Goal: Task Accomplishment & Management: Manage account settings

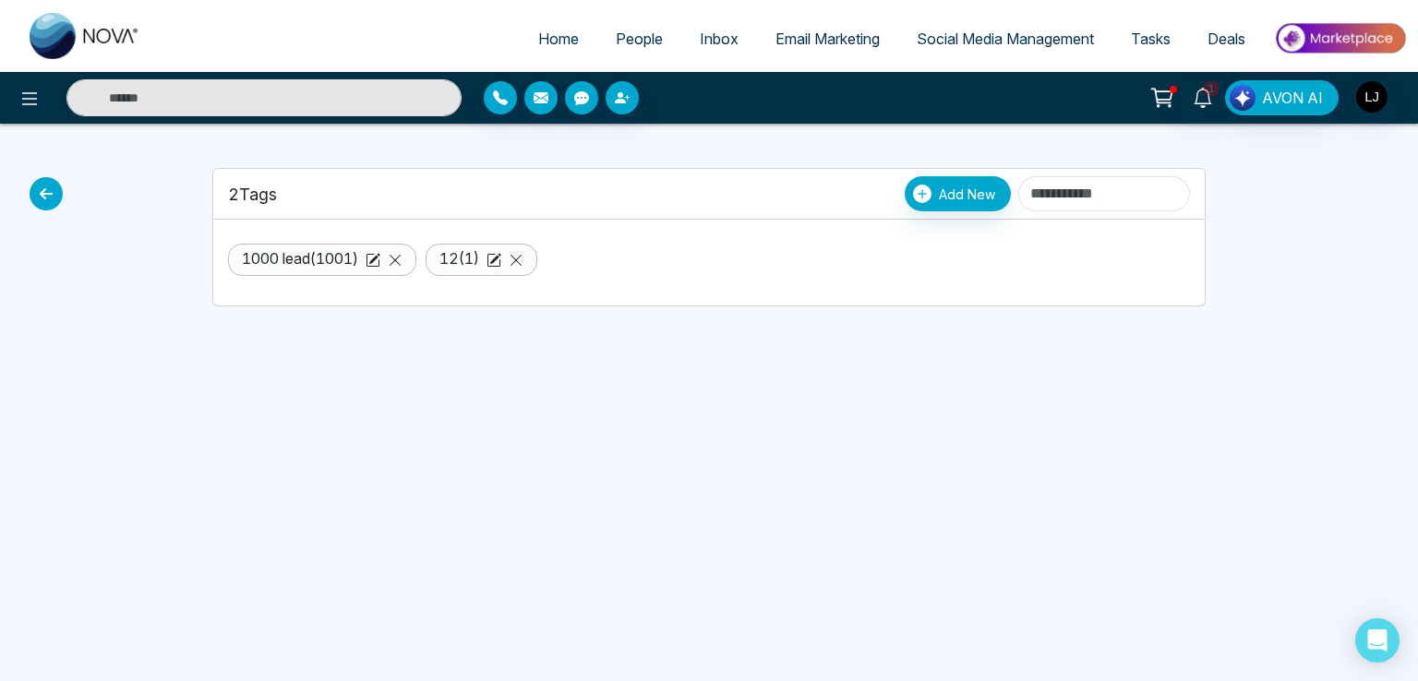
click at [621, 45] on span "People" at bounding box center [639, 39] width 47 height 18
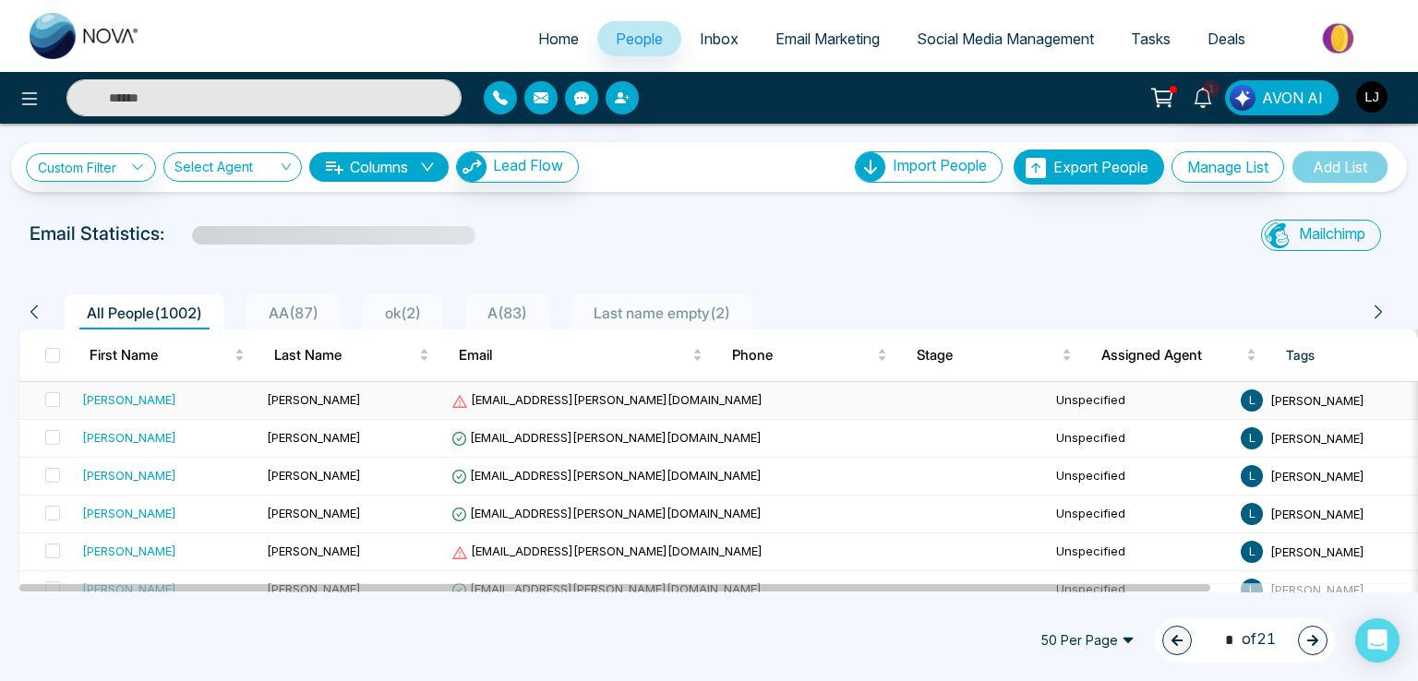
click at [531, 400] on span "[EMAIL_ADDRESS][PERSON_NAME][DOMAIN_NAME]" at bounding box center [606, 399] width 311 height 15
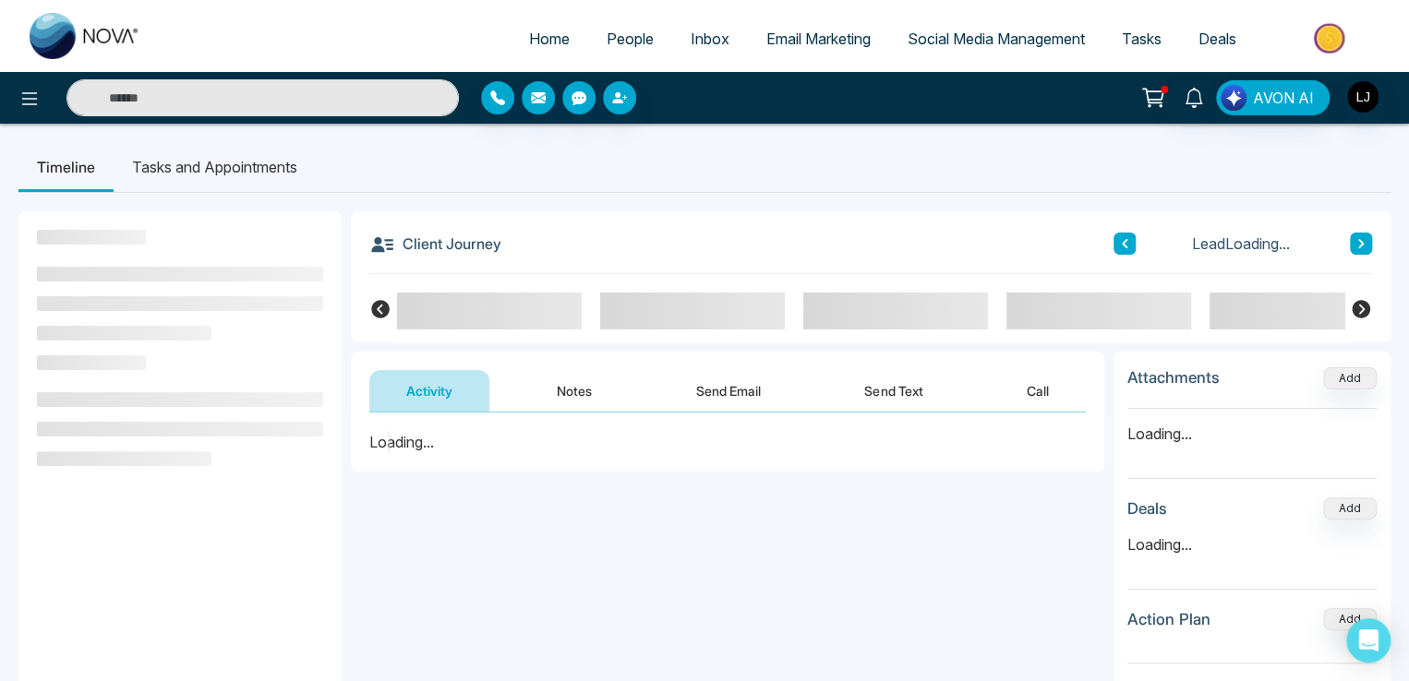
drag, startPoint x: 398, startPoint y: 238, endPoint x: 557, endPoint y: 251, distance: 159.3
click at [557, 251] on div "Client Journey Lead Loading..." at bounding box center [870, 242] width 1003 height 63
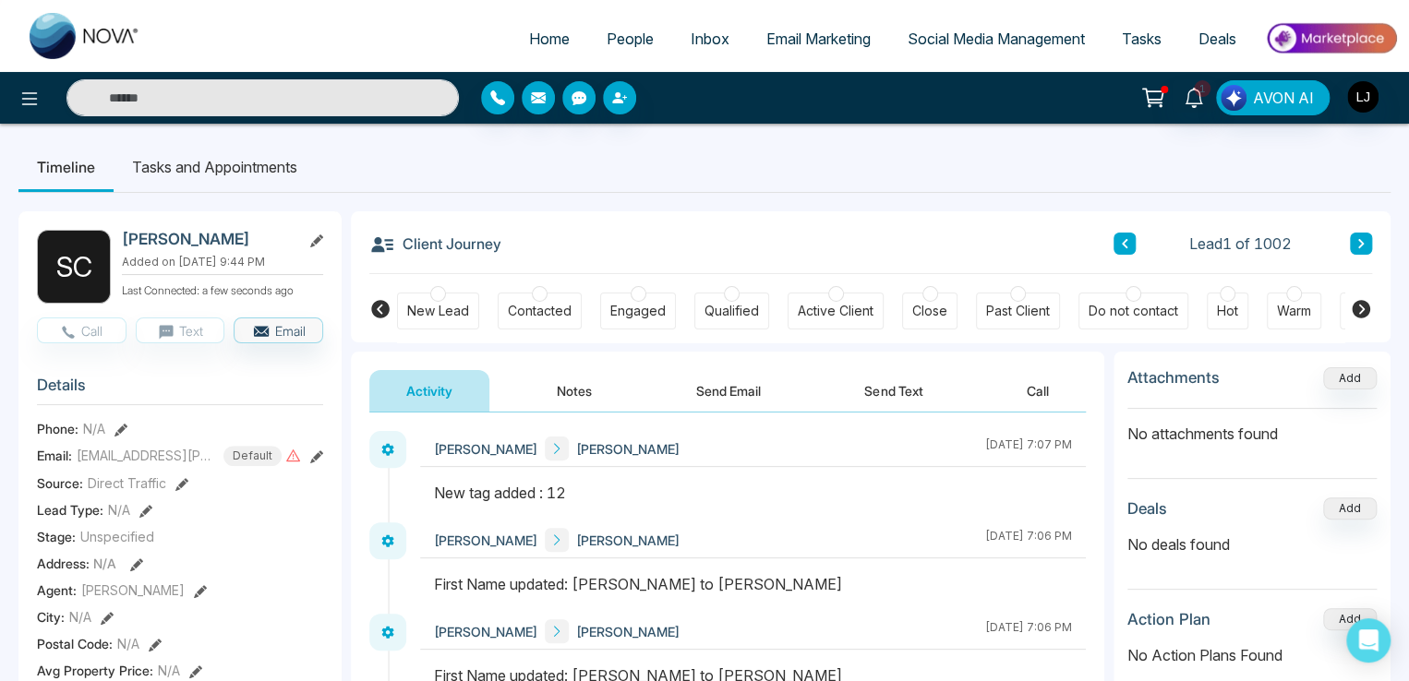
click at [1358, 310] on icon at bounding box center [1361, 309] width 18 height 18
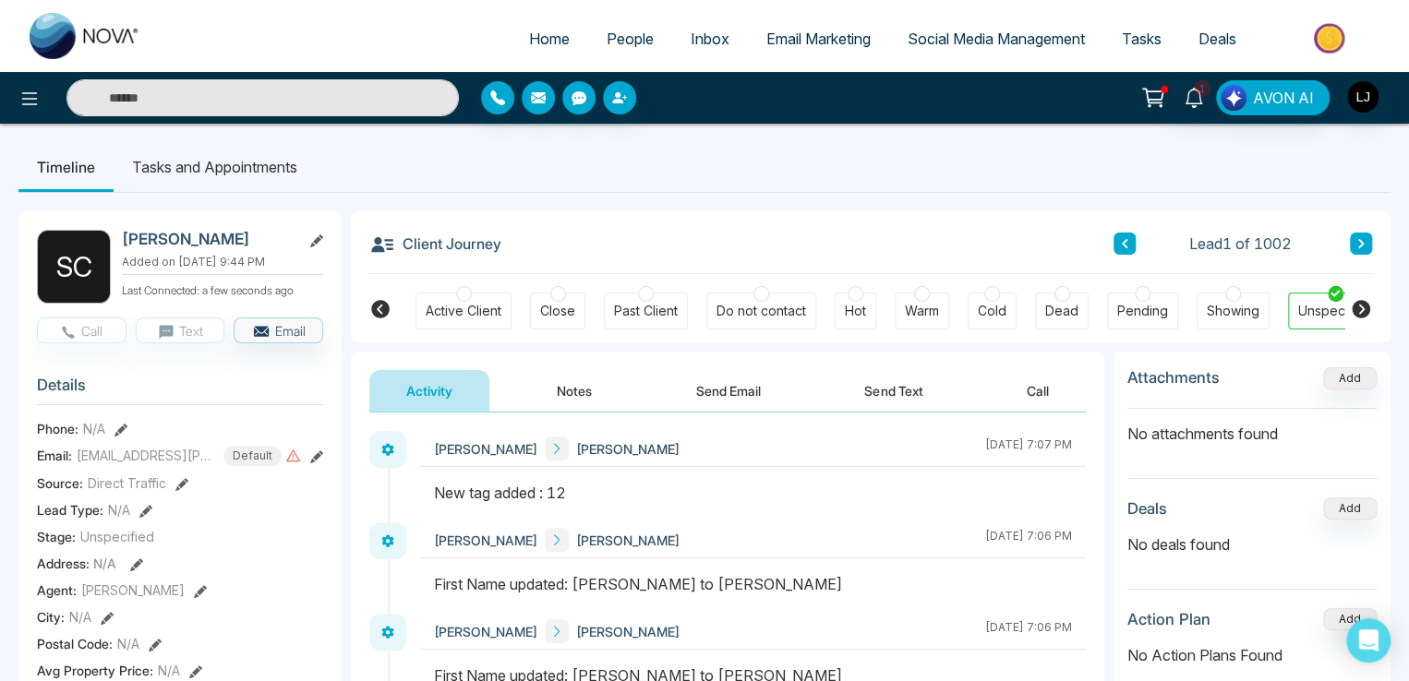
click at [1358, 310] on icon at bounding box center [1361, 309] width 18 height 18
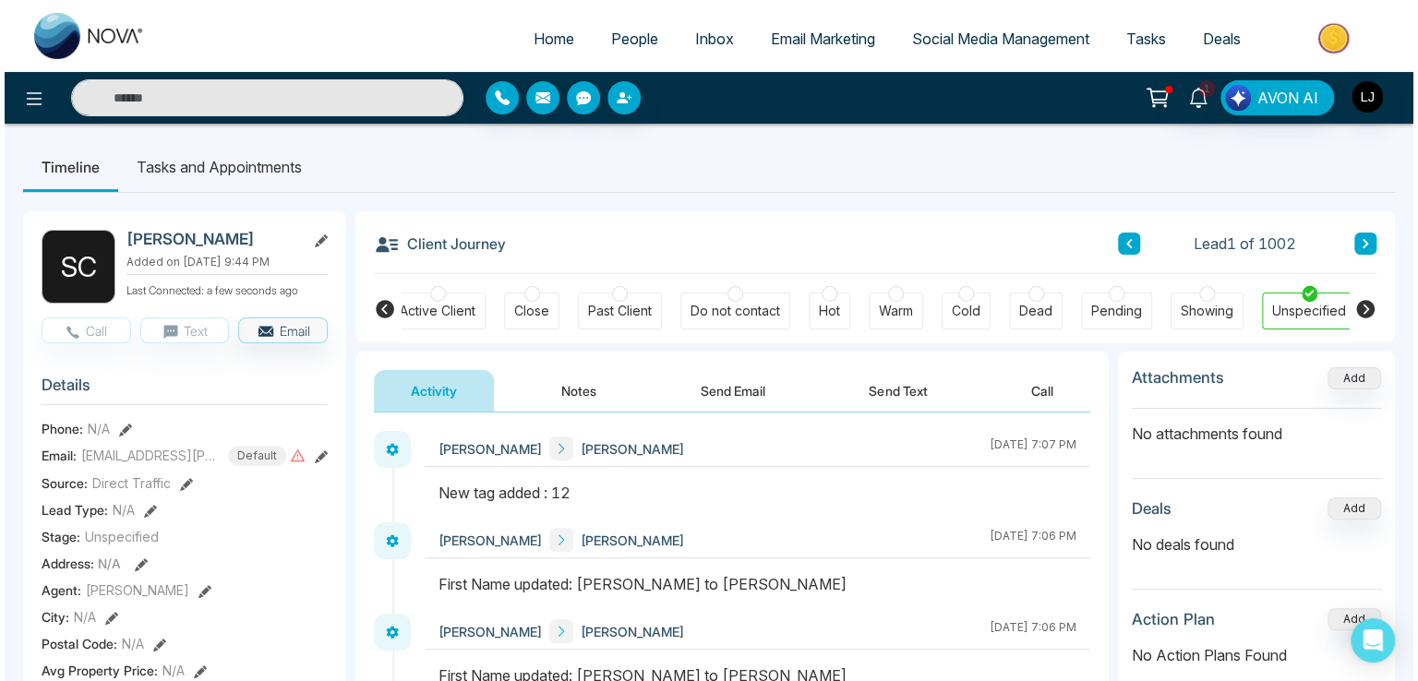
scroll to position [0, 403]
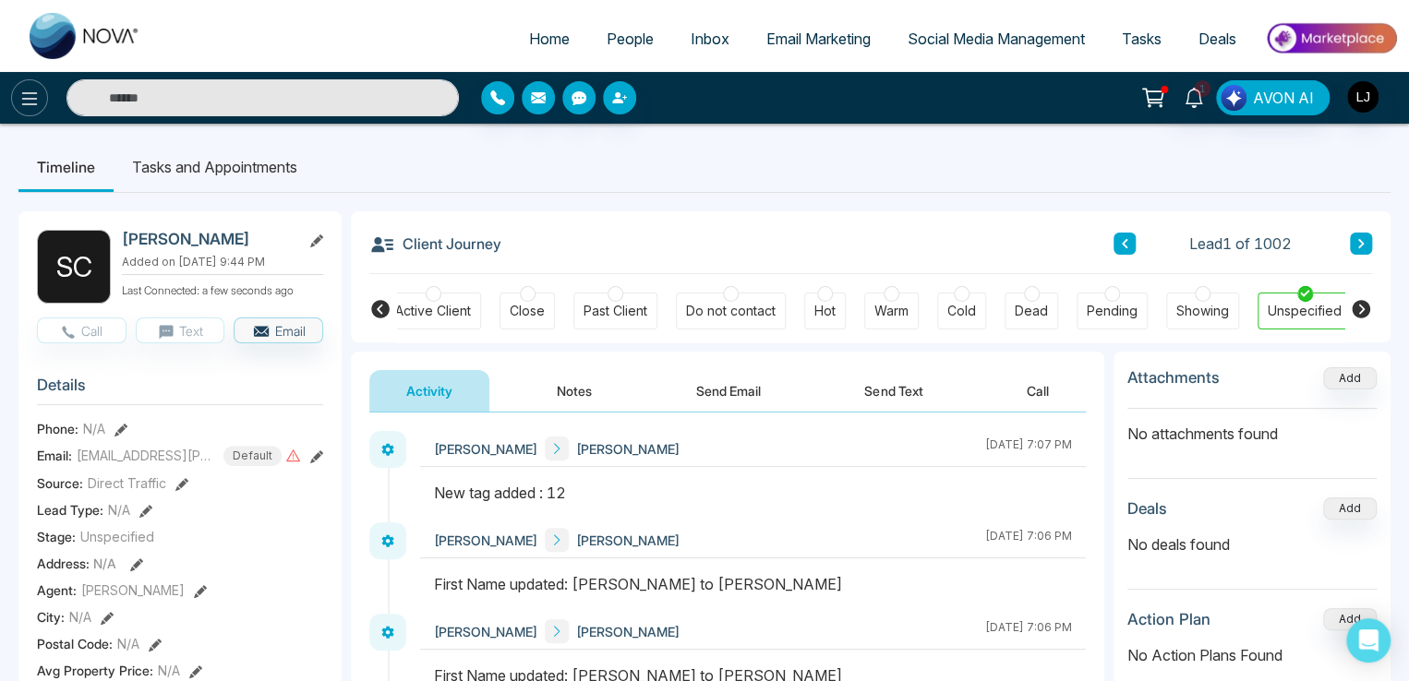
click at [20, 90] on icon at bounding box center [29, 99] width 22 height 22
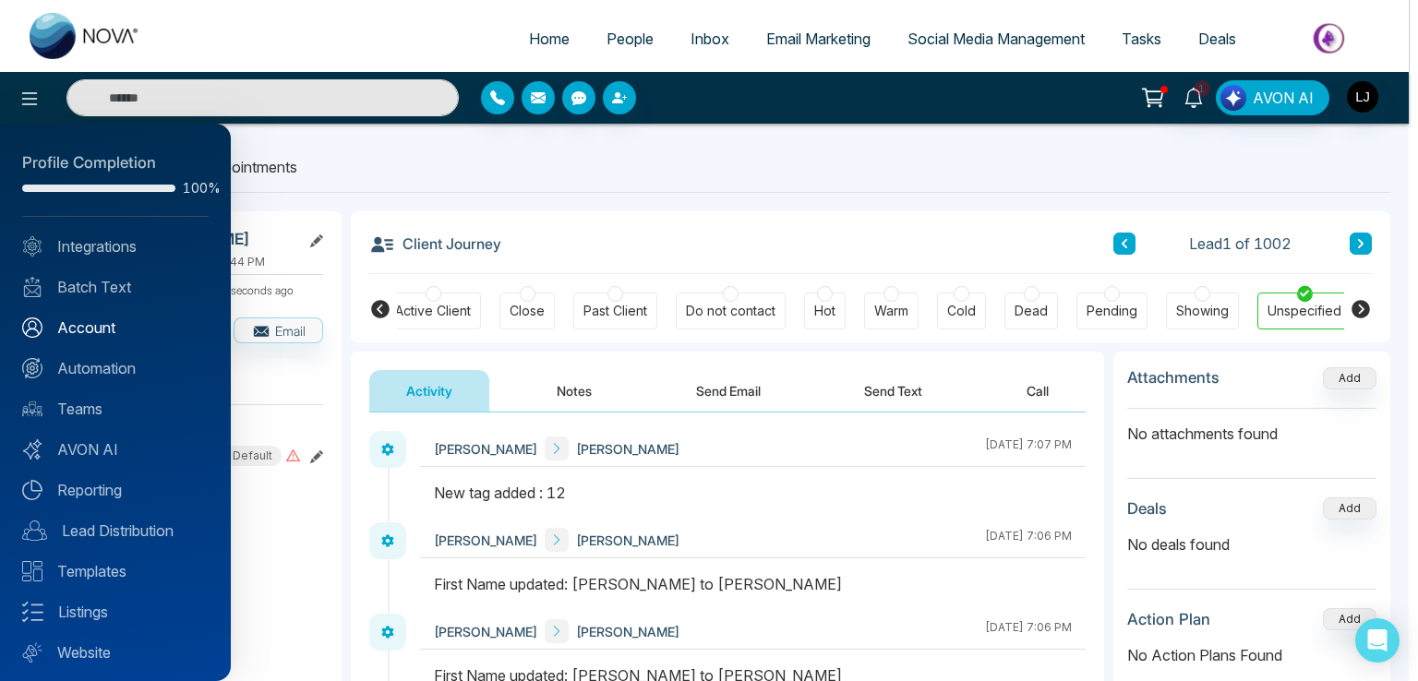
click at [92, 327] on link "Account" at bounding box center [115, 328] width 186 height 22
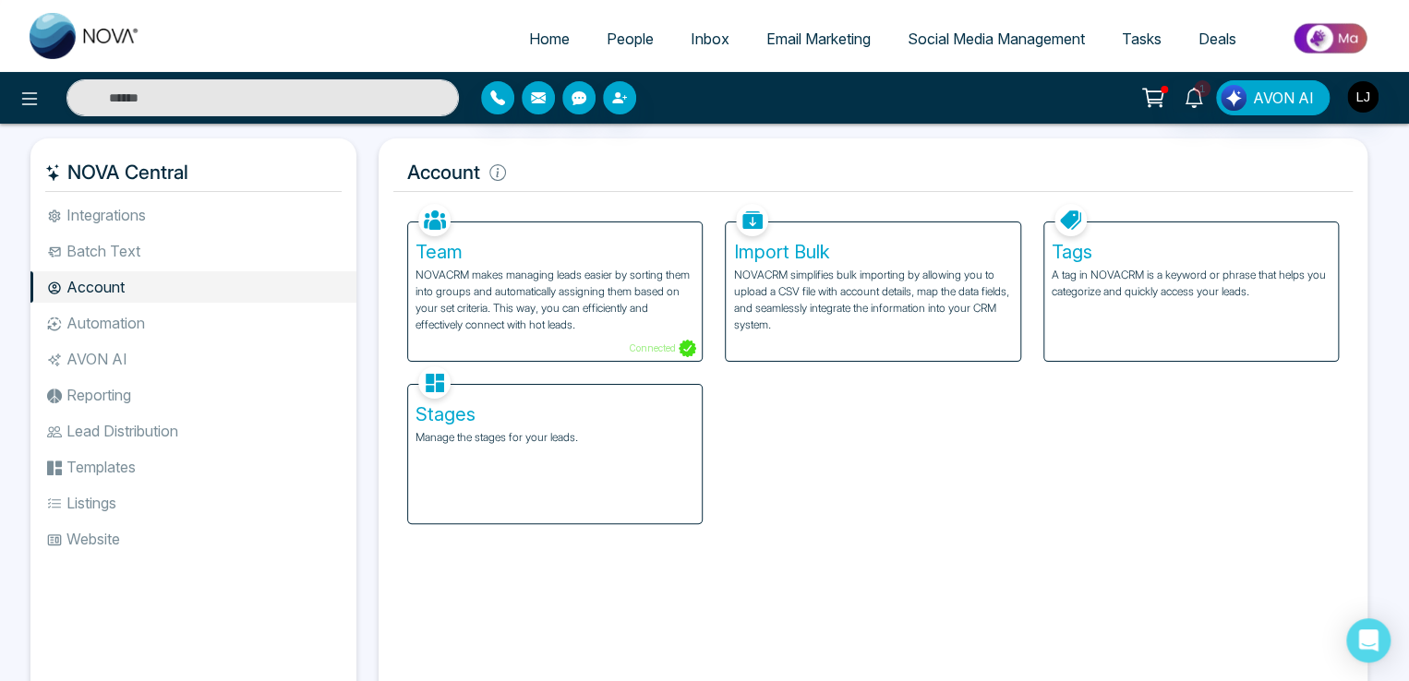
click at [1135, 277] on p "A tag in NOVACRM is a keyword or phrase that helps you categorize and quickly a…" at bounding box center [1191, 283] width 279 height 33
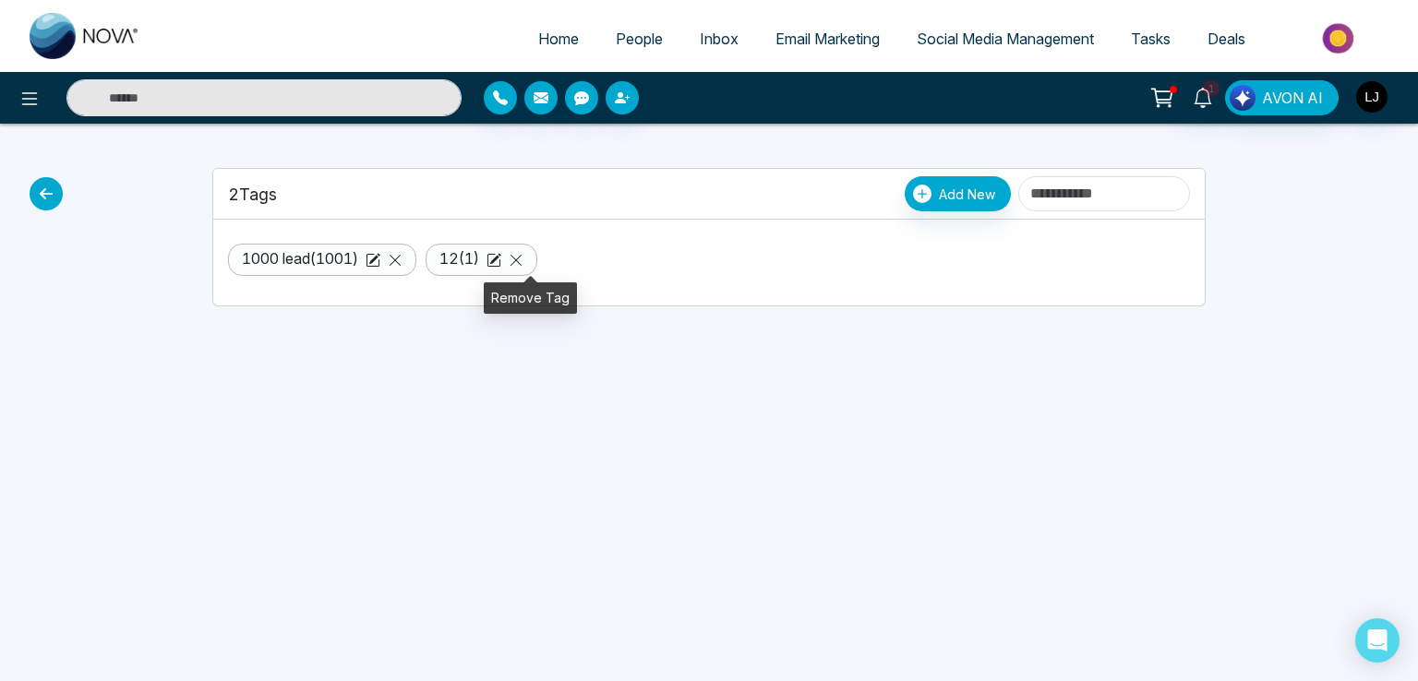
click at [523, 255] on icon at bounding box center [516, 260] width 15 height 15
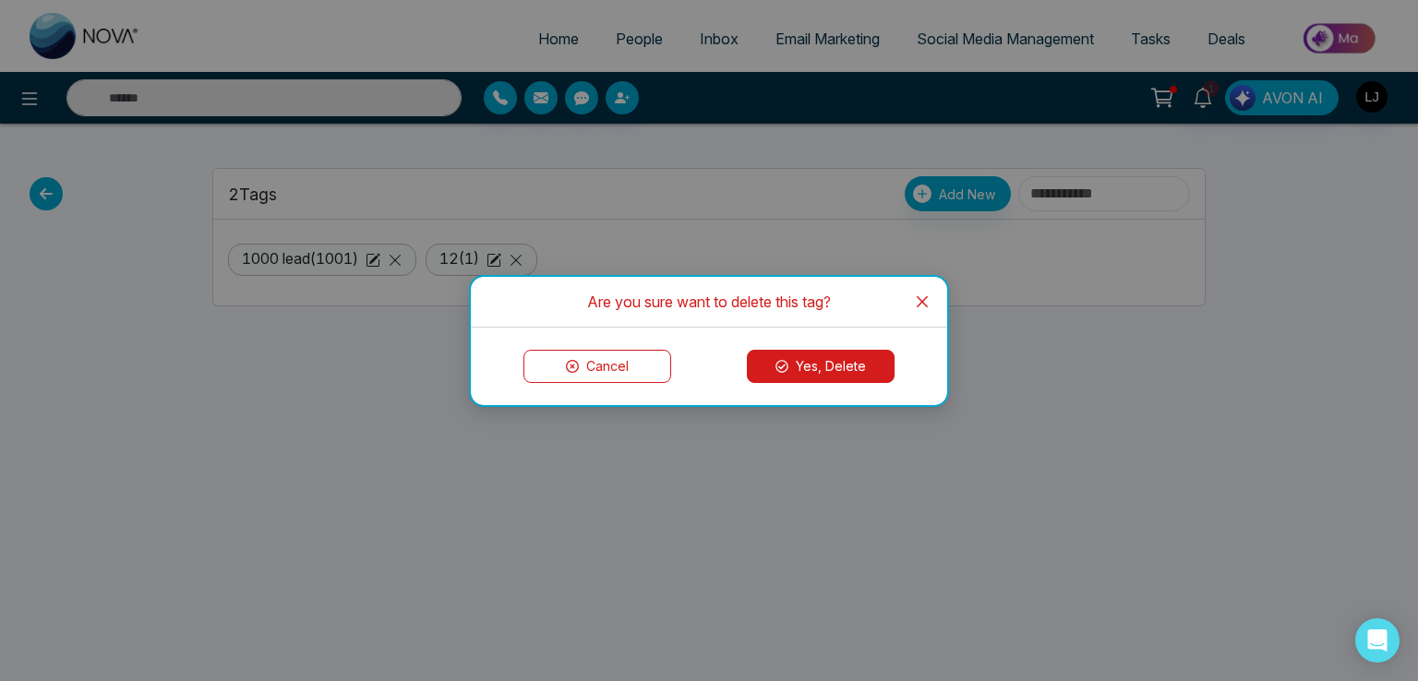
click at [805, 381] on button "Yes, Delete" at bounding box center [821, 366] width 148 height 33
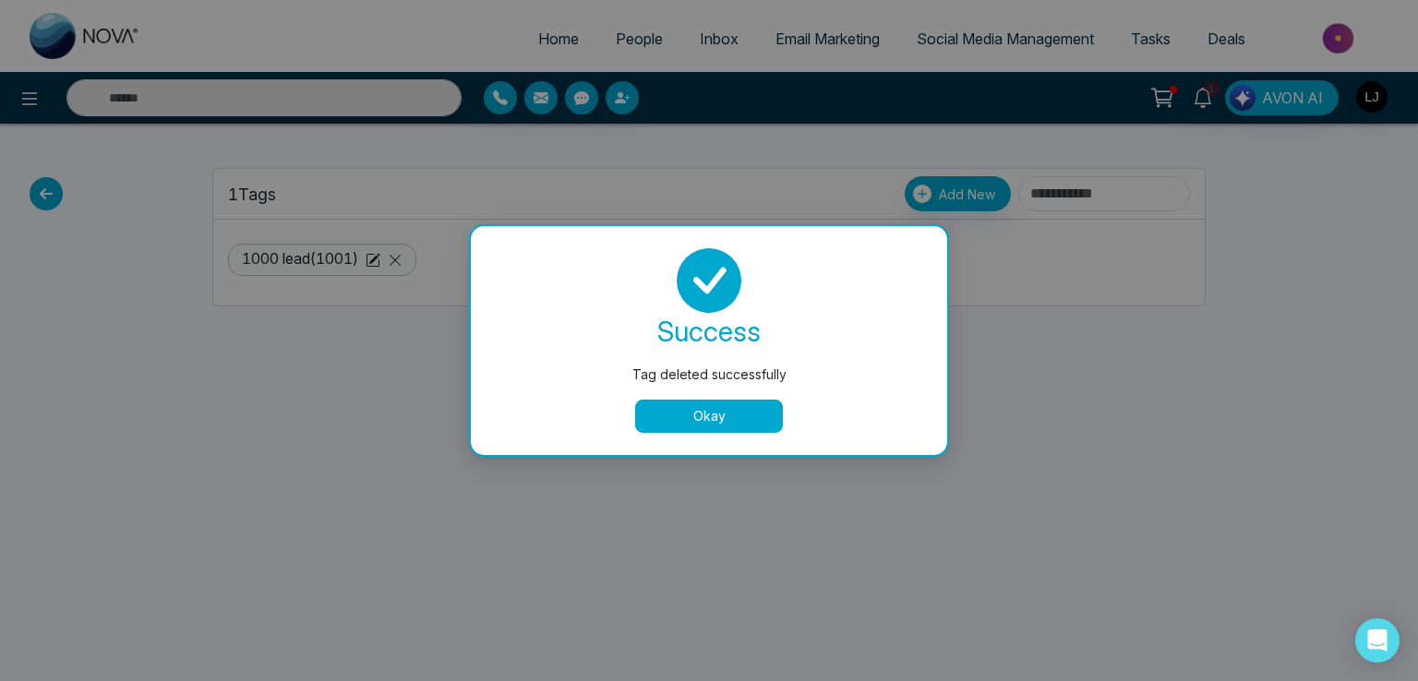
click at [682, 419] on button "Okay" at bounding box center [709, 416] width 148 height 33
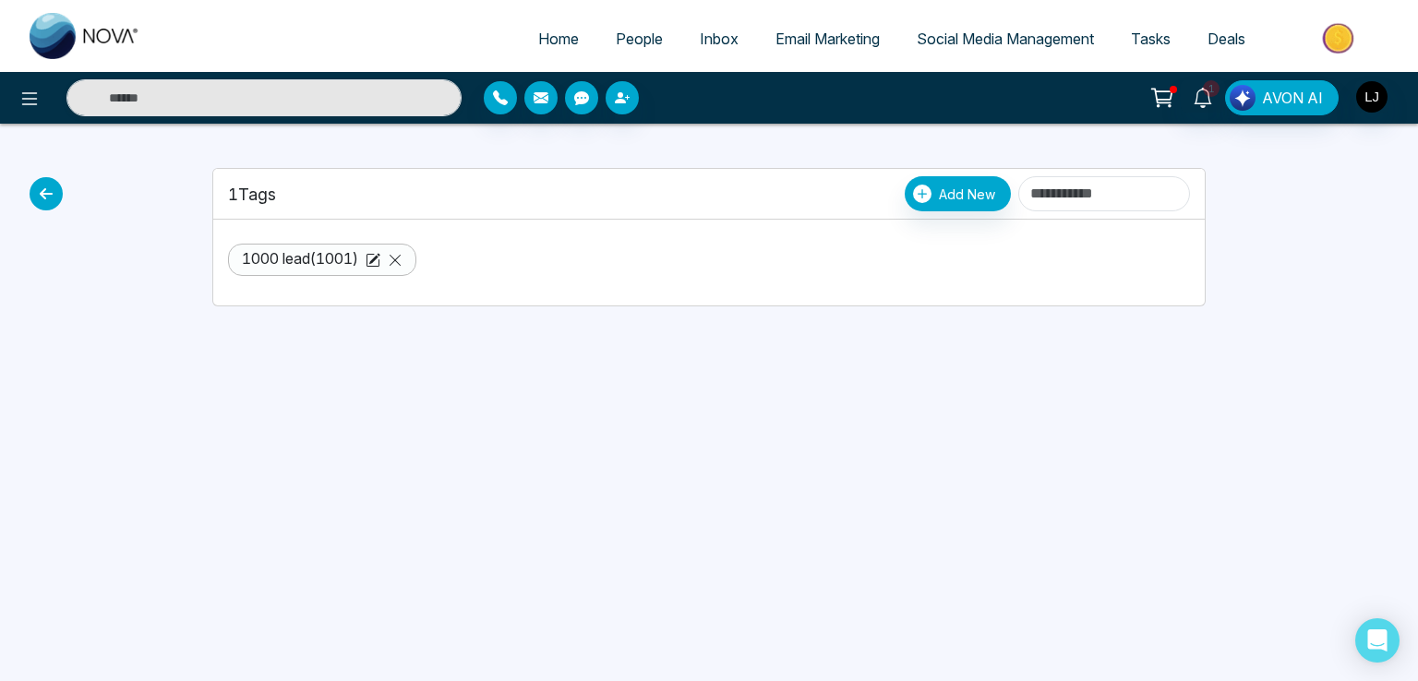
click at [565, 35] on span "Home" at bounding box center [558, 39] width 41 height 18
select select "*"
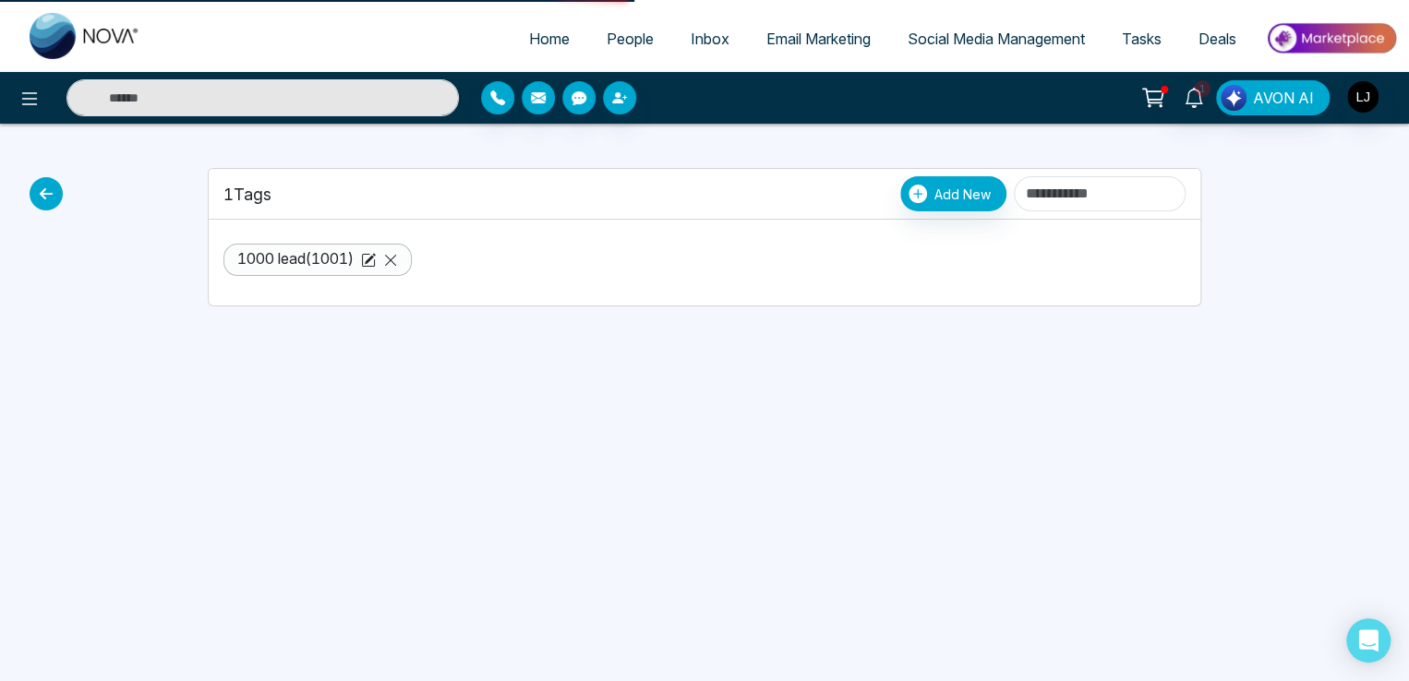
select select "*"
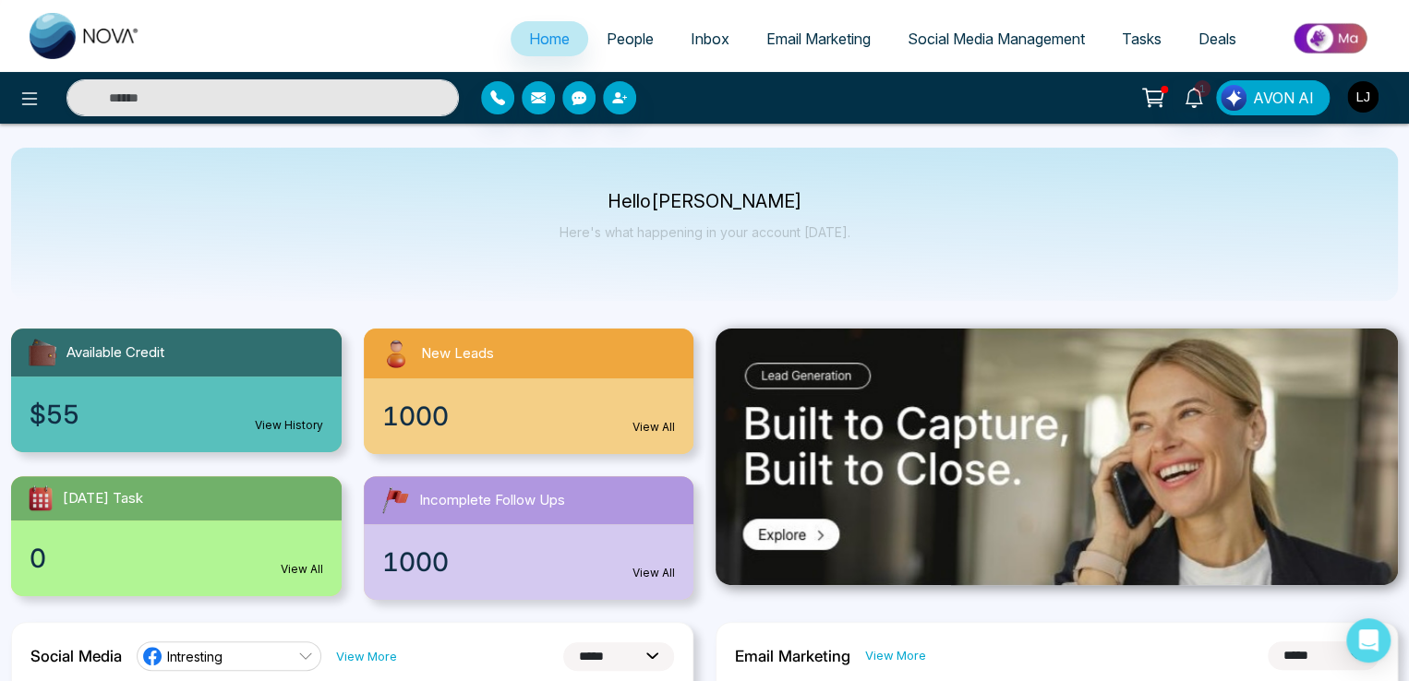
click at [611, 33] on span "People" at bounding box center [630, 39] width 47 height 18
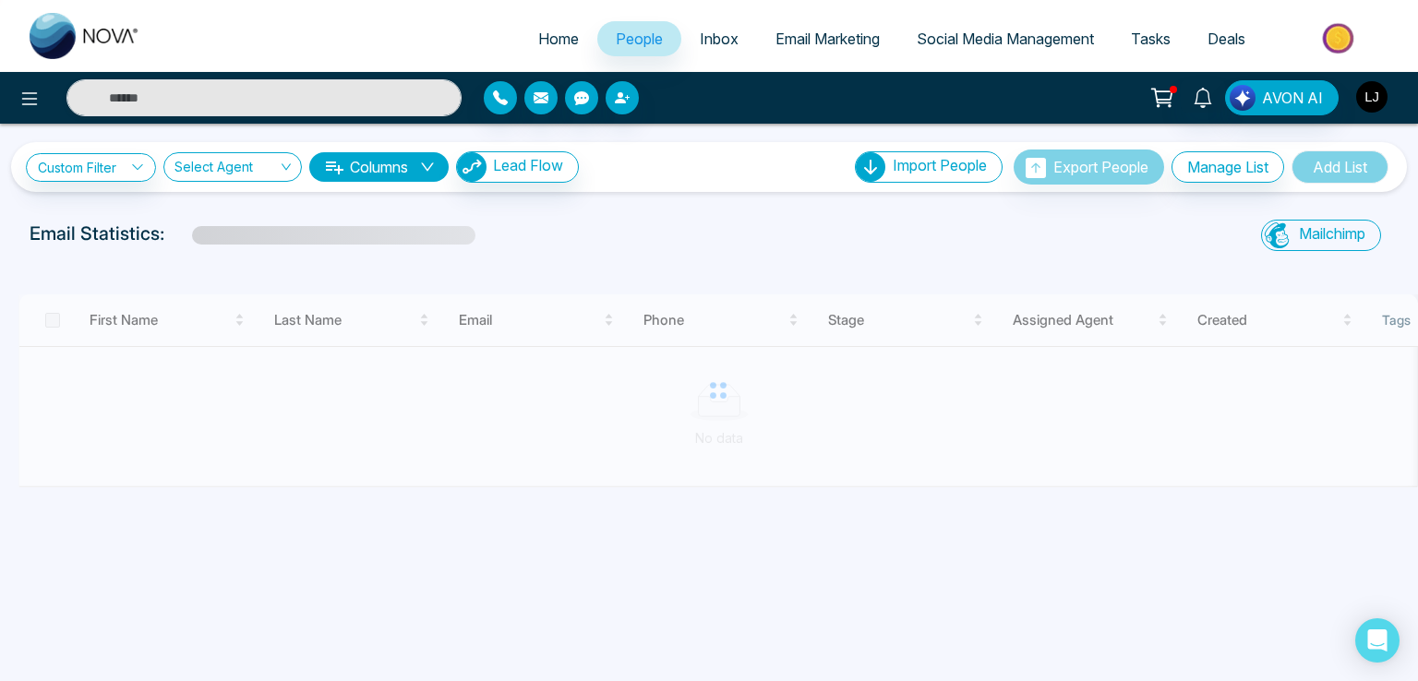
click at [1367, 95] on img "button" at bounding box center [1371, 96] width 31 height 31
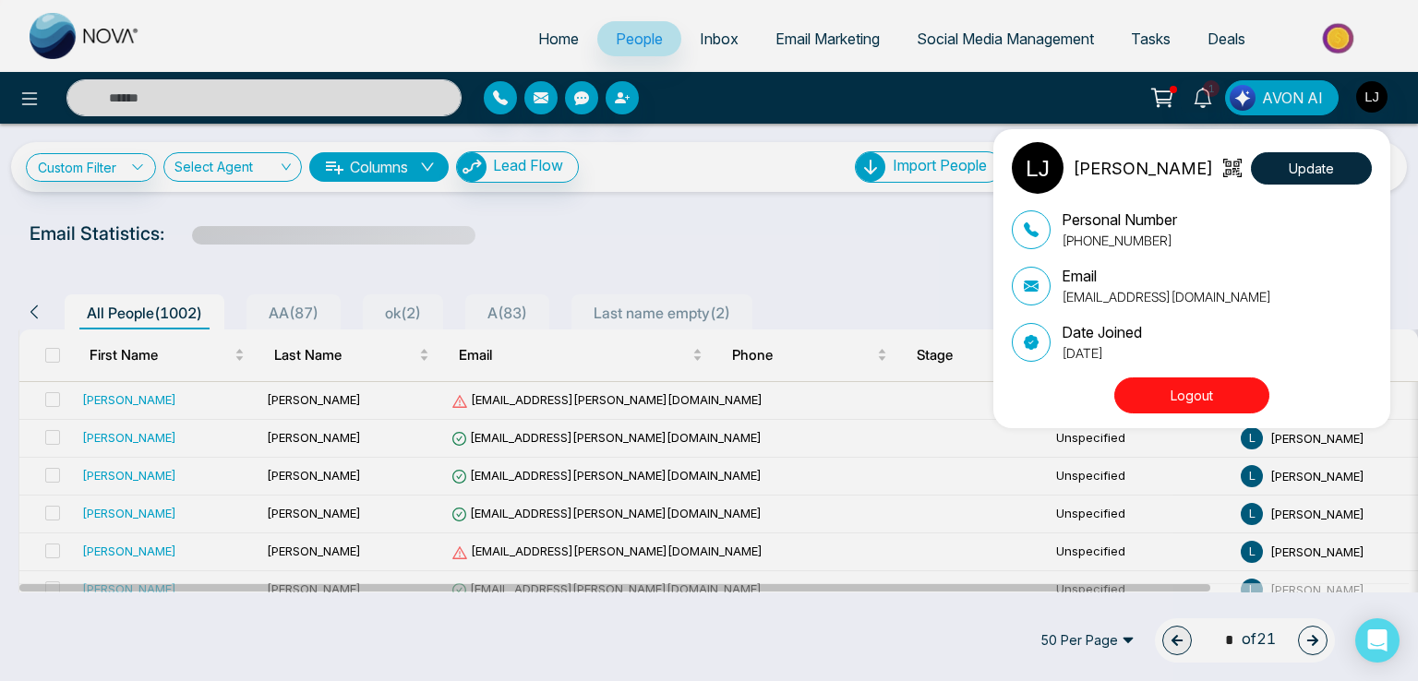
click at [661, 211] on div "[PERSON_NAME] Update Personal Number [PHONE_NUMBER] Email [EMAIL_ADDRESS][DOMAI…" at bounding box center [709, 340] width 1418 height 681
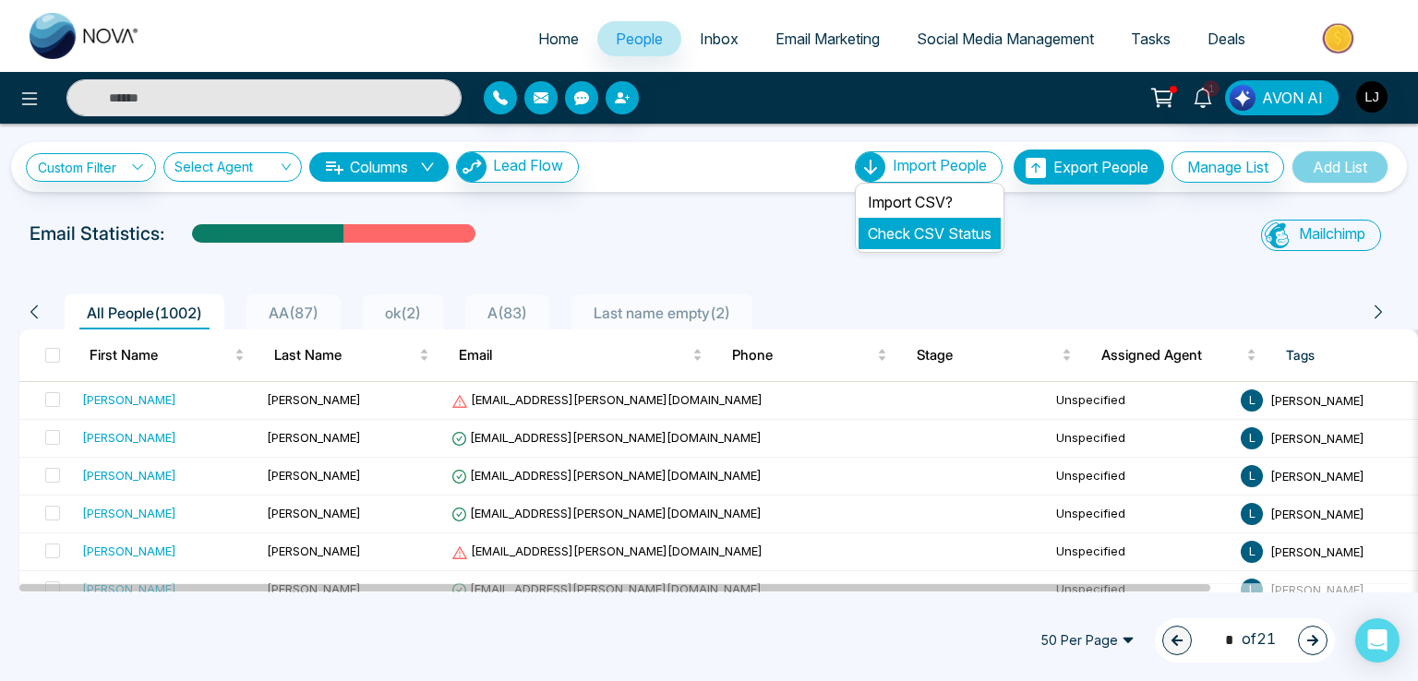
click at [891, 226] on link "Check CSV Status" at bounding box center [930, 233] width 124 height 18
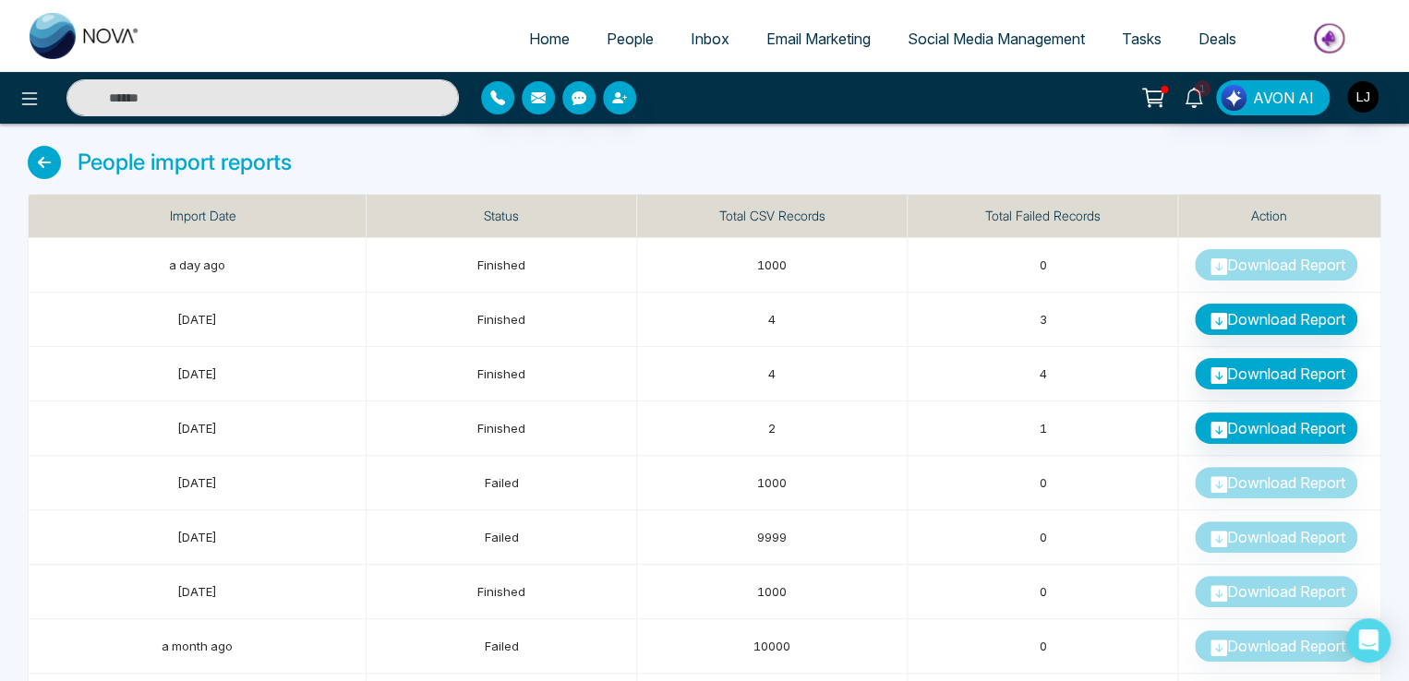
click at [610, 30] on span "People" at bounding box center [630, 39] width 47 height 18
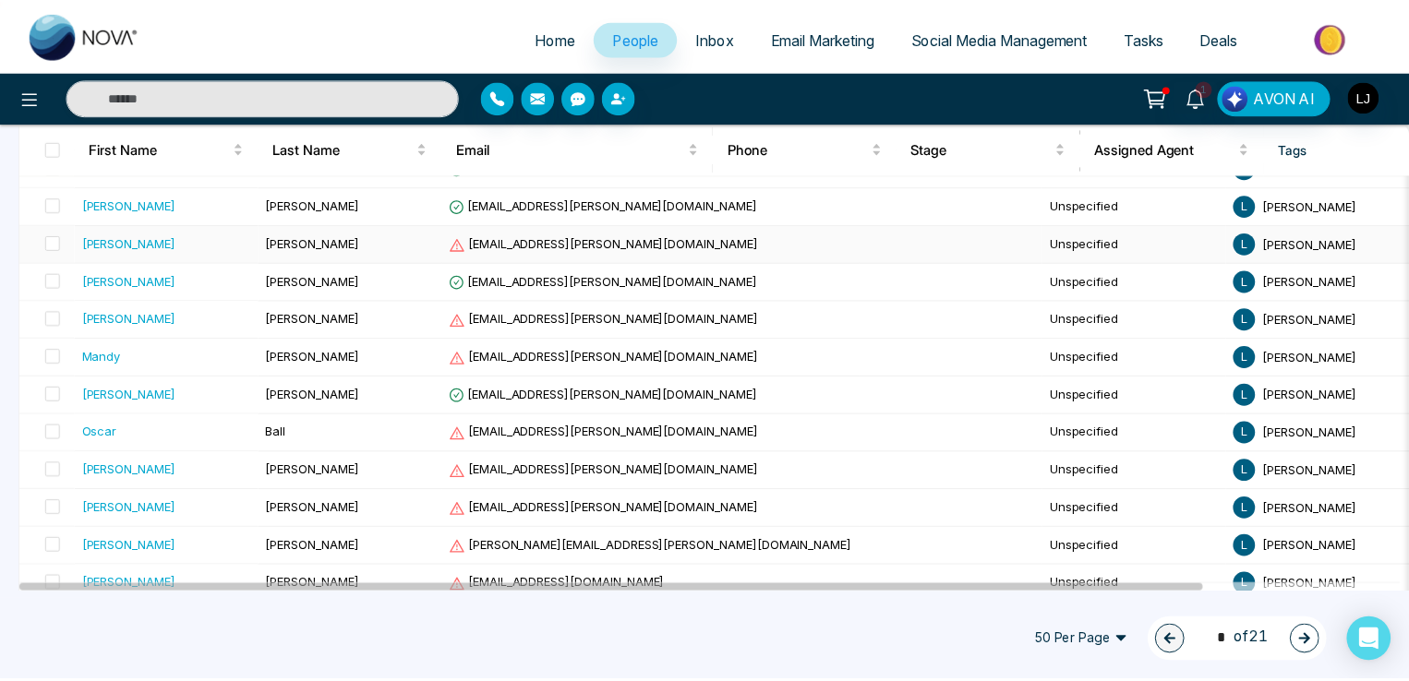
scroll to position [277, 0]
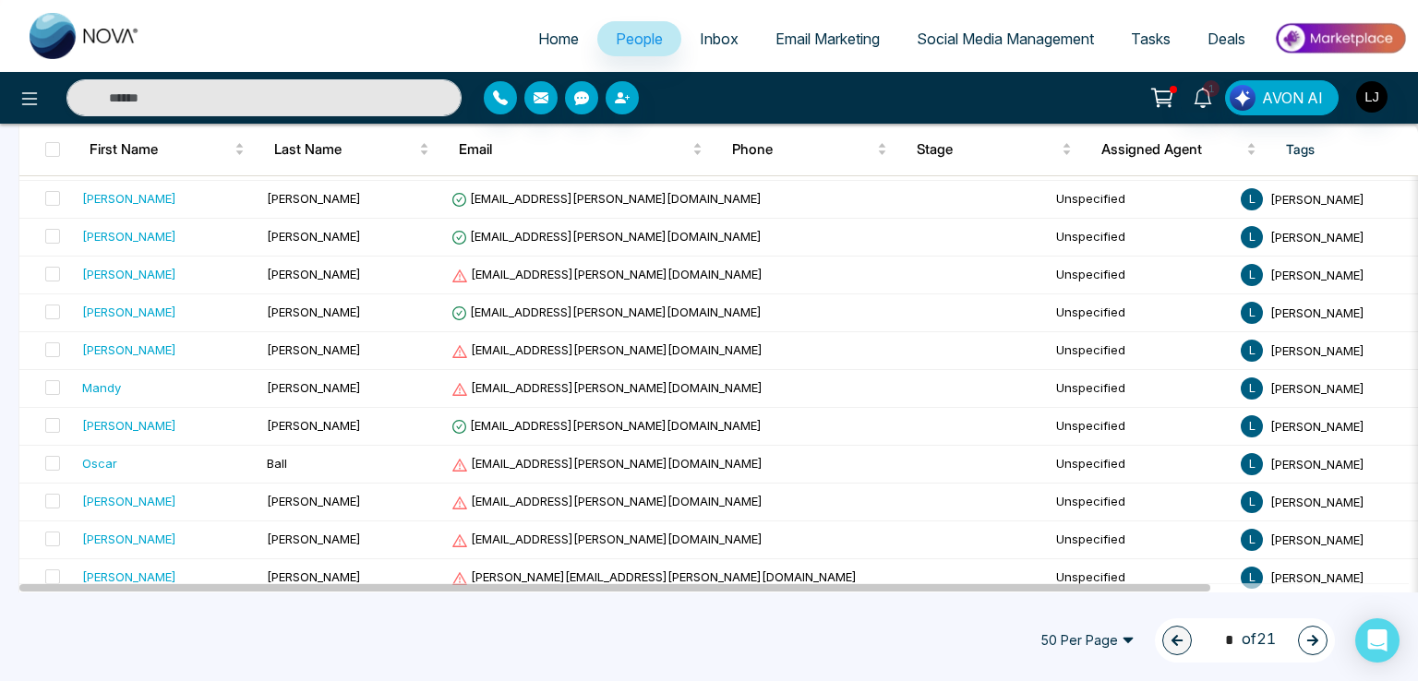
click at [544, 35] on span "Home" at bounding box center [558, 39] width 41 height 18
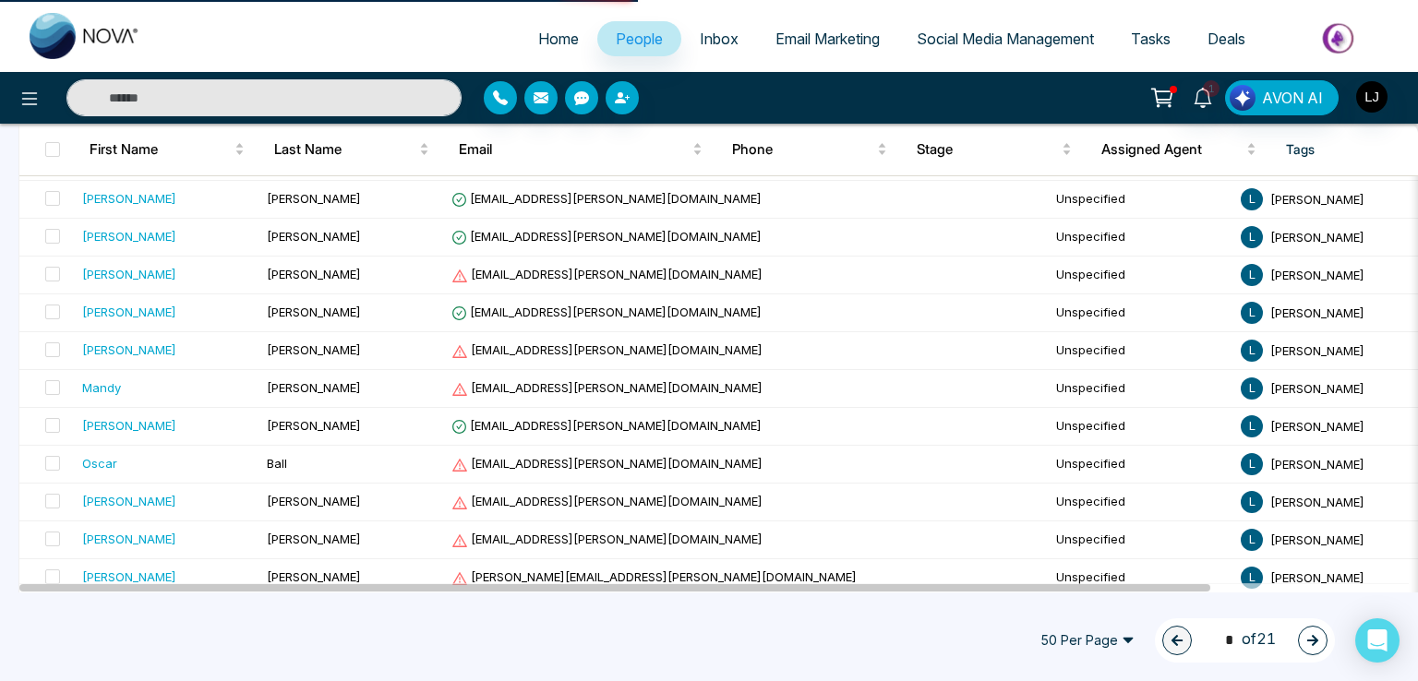
select select "*"
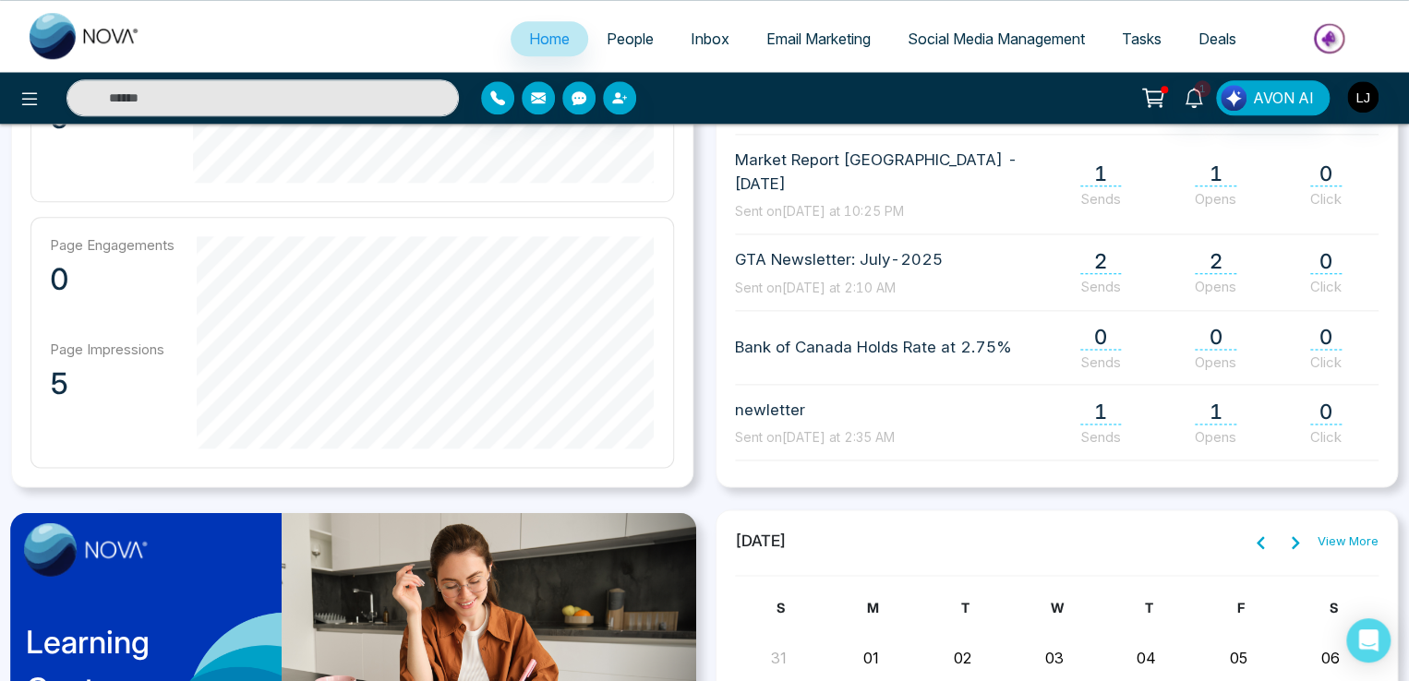
scroll to position [994, 0]
